Goal: Transaction & Acquisition: Register for event/course

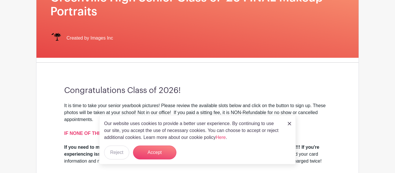
scroll to position [299, 0]
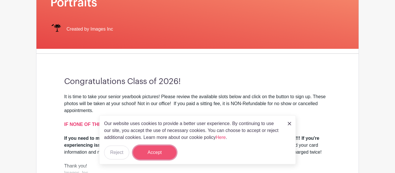
click at [150, 151] on button "Accept" at bounding box center [154, 153] width 43 height 14
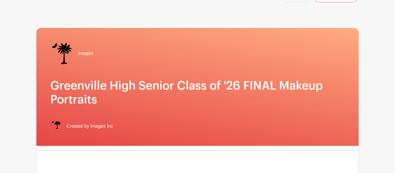
scroll to position [0, 0]
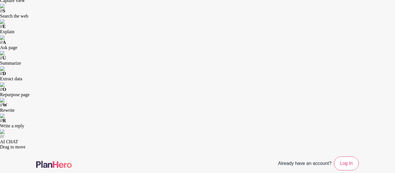
scroll to position [21, 0]
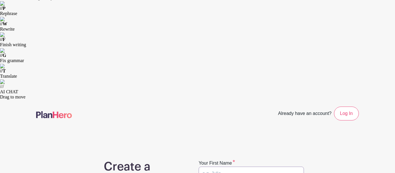
type input "Felipe"
type input "Juan"
type input "felipesedastian@gmail.com"
type input "Felipe"
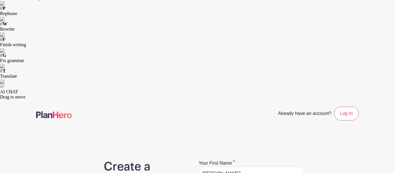
type input "J"
type input "b"
type input "B"
type input "Baltazar Sebastian"
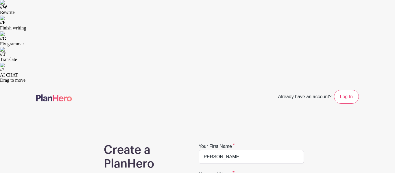
scroll to position [39, 0]
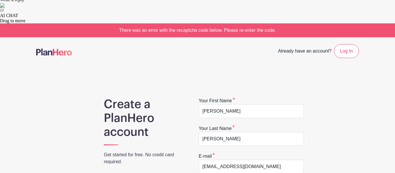
scroll to position [161, 0]
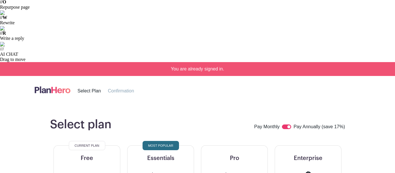
scroll to position [230, 0]
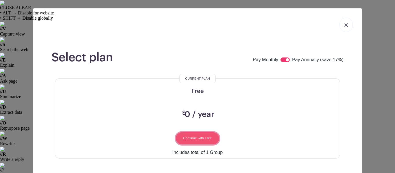
click at [197, 136] on input "Continue with Free" at bounding box center [197, 139] width 43 height 12
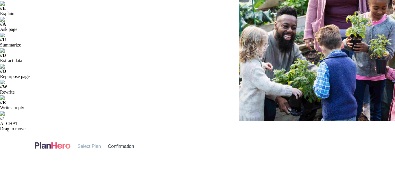
scroll to position [54, 0]
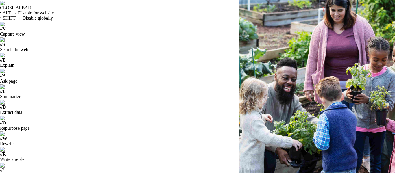
click at [0, 0] on input "Education" at bounding box center [0, 0] width 0 height 0
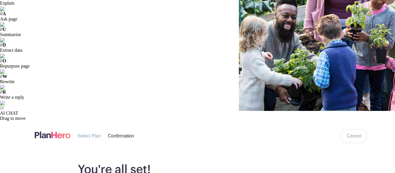
scroll to position [70, 0]
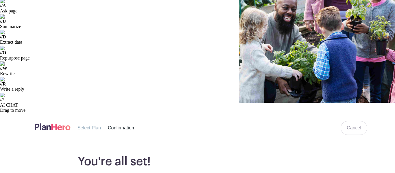
click at [0, 0] on input "Education" at bounding box center [0, 0] width 0 height 0
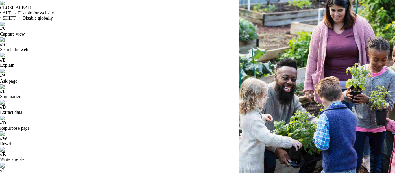
scroll to position [54, 0]
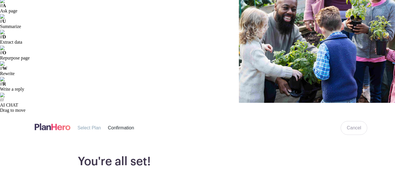
click at [0, 0] on input "Education" at bounding box center [0, 0] width 0 height 0
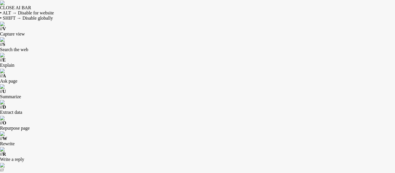
scroll to position [1, 0]
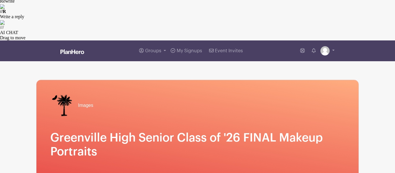
scroll to position [152, 0]
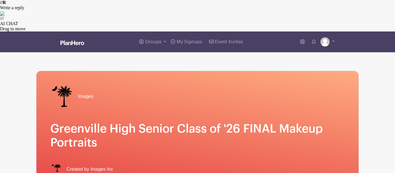
drag, startPoint x: 59, startPoint y: 54, endPoint x: 241, endPoint y: 140, distance: 201.3
copy div "It is time to take your senior yearbook pictures! Please review the available s…"
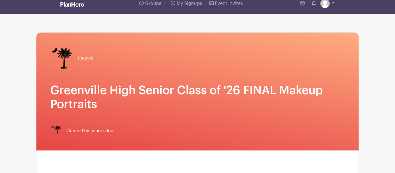
scroll to position [191, 0]
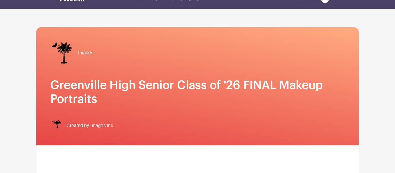
scroll to position [196, 0]
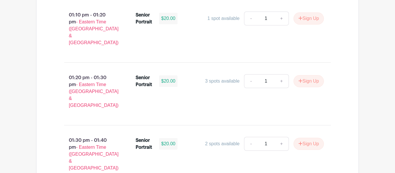
scroll to position [1802, 0]
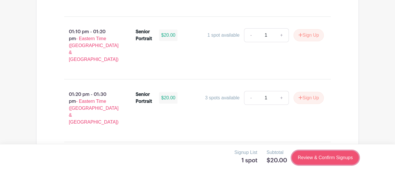
click at [316, 151] on link "Review & Confirm Signups" at bounding box center [325, 158] width 67 height 14
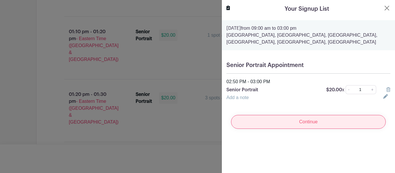
click at [262, 124] on input "Continue" at bounding box center [308, 122] width 155 height 14
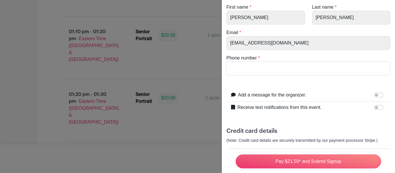
scroll to position [50, 0]
click at [254, 70] on input "Phone number" at bounding box center [309, 68] width 164 height 14
type input "8645693266"
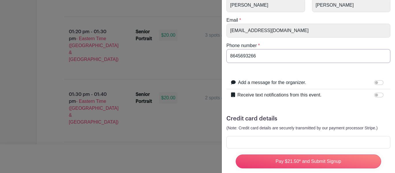
scroll to position [64, 0]
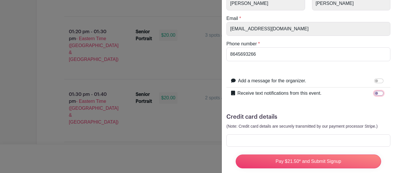
click at [376, 95] on input "Receive text notifications from this event." at bounding box center [378, 93] width 9 height 5
checkbox input "true"
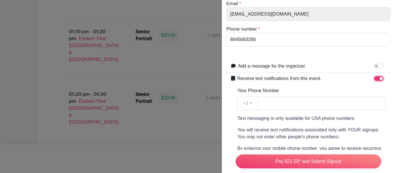
scroll to position [80, 0]
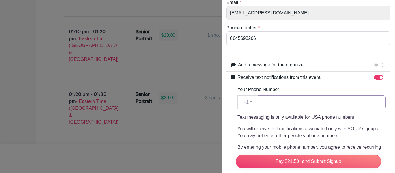
click at [310, 103] on input "Your Phone Number" at bounding box center [322, 103] width 128 height 14
type input "8645693266"
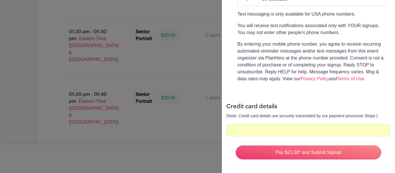
scroll to position [184, 0]
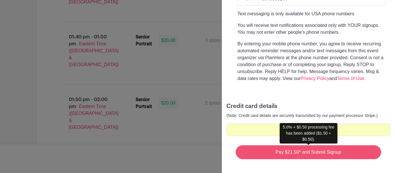
click at [319, 157] on input "Pay $21.50* and Submit Signup" at bounding box center [309, 153] width 146 height 14
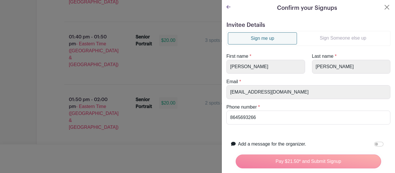
scroll to position [0, 0]
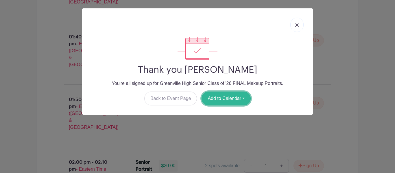
click at [234, 103] on button "Add to Calendar" at bounding box center [226, 99] width 49 height 14
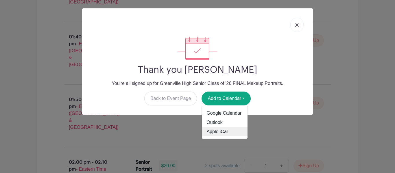
click at [229, 131] on link "Apple iCal" at bounding box center [225, 131] width 46 height 9
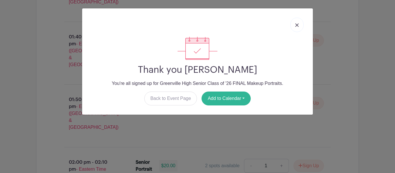
click at [237, 95] on button "Add to Calendar" at bounding box center [226, 99] width 49 height 14
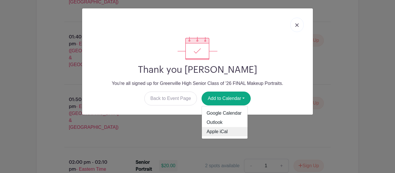
click at [224, 132] on link "Apple iCal" at bounding box center [225, 131] width 46 height 9
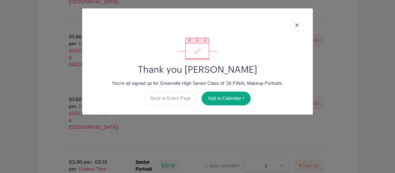
click at [293, 25] on link at bounding box center [297, 25] width 13 height 14
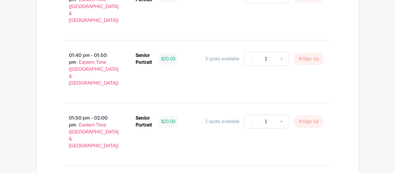
scroll to position [1783, 0]
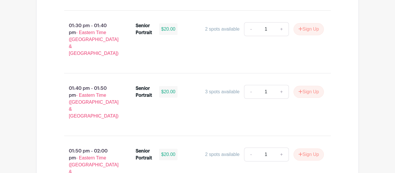
scroll to position [1749, 0]
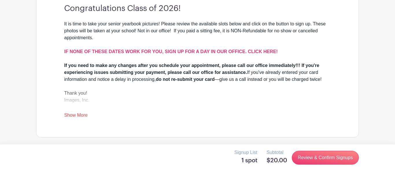
scroll to position [0, 0]
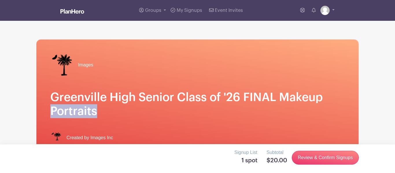
drag, startPoint x: 52, startPoint y: 111, endPoint x: 97, endPoint y: 109, distance: 45.5
click at [97, 109] on h1 "Greenville High Senior Class of '26 FINAL Makeup Portraits" at bounding box center [197, 105] width 295 height 28
copy h1 "Portraits"
